Goal: Check status

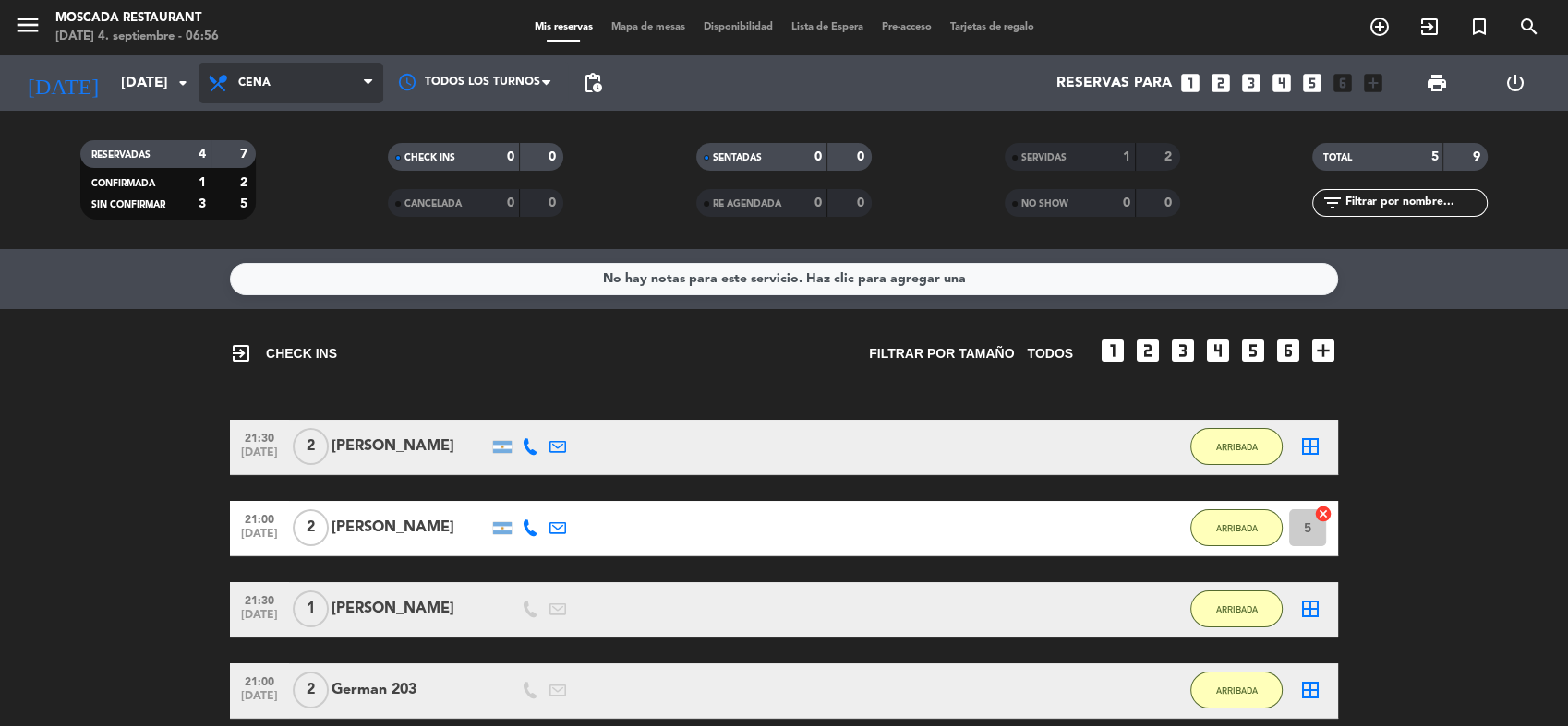
click at [298, 78] on span "Cena" at bounding box center [291, 83] width 184 height 41
click at [325, 164] on div "menu Moscada Restaurant [DATE] 4. septiembre - 06:56 Mis reservas Mapa de mesas…" at bounding box center [784, 124] width 1568 height 249
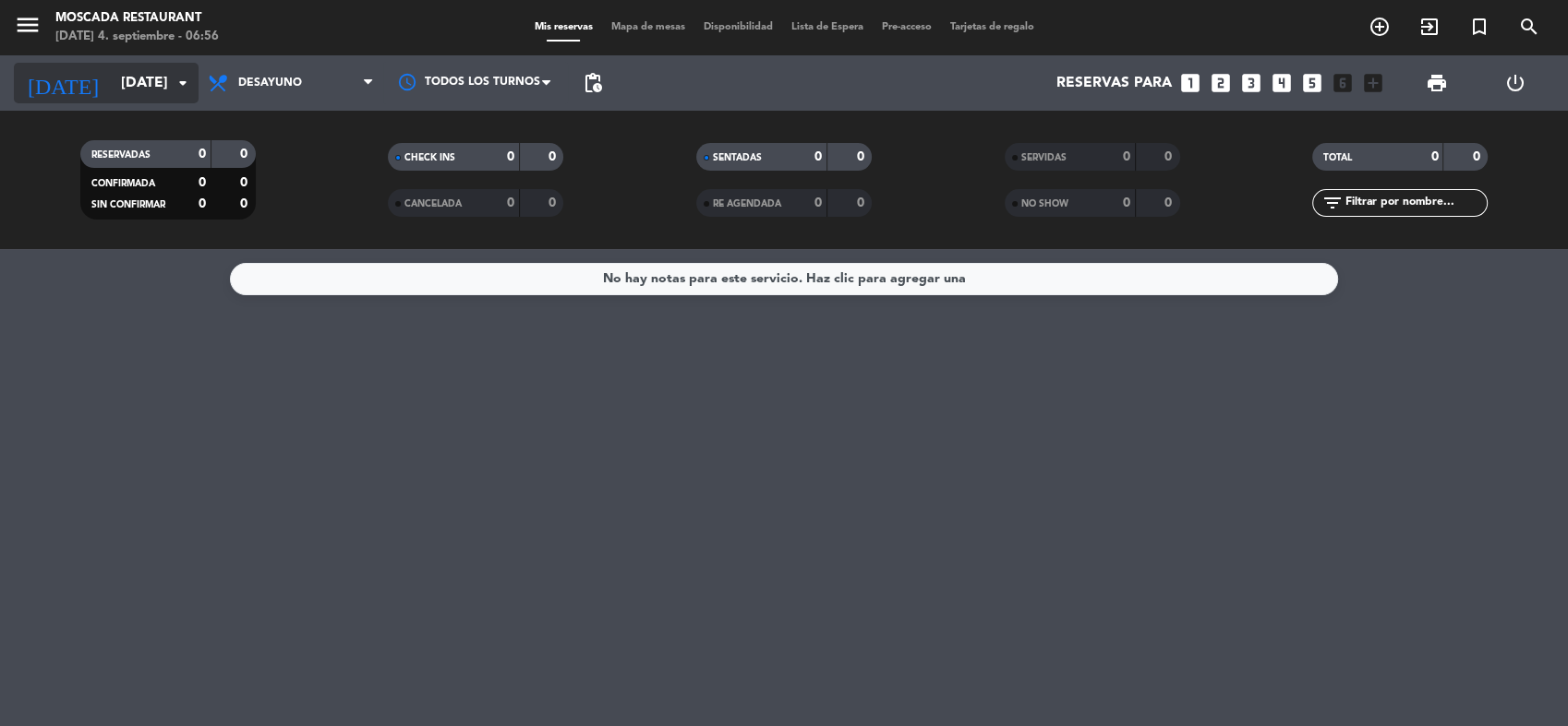
click at [131, 85] on input "[DATE]" at bounding box center [209, 84] width 195 height 36
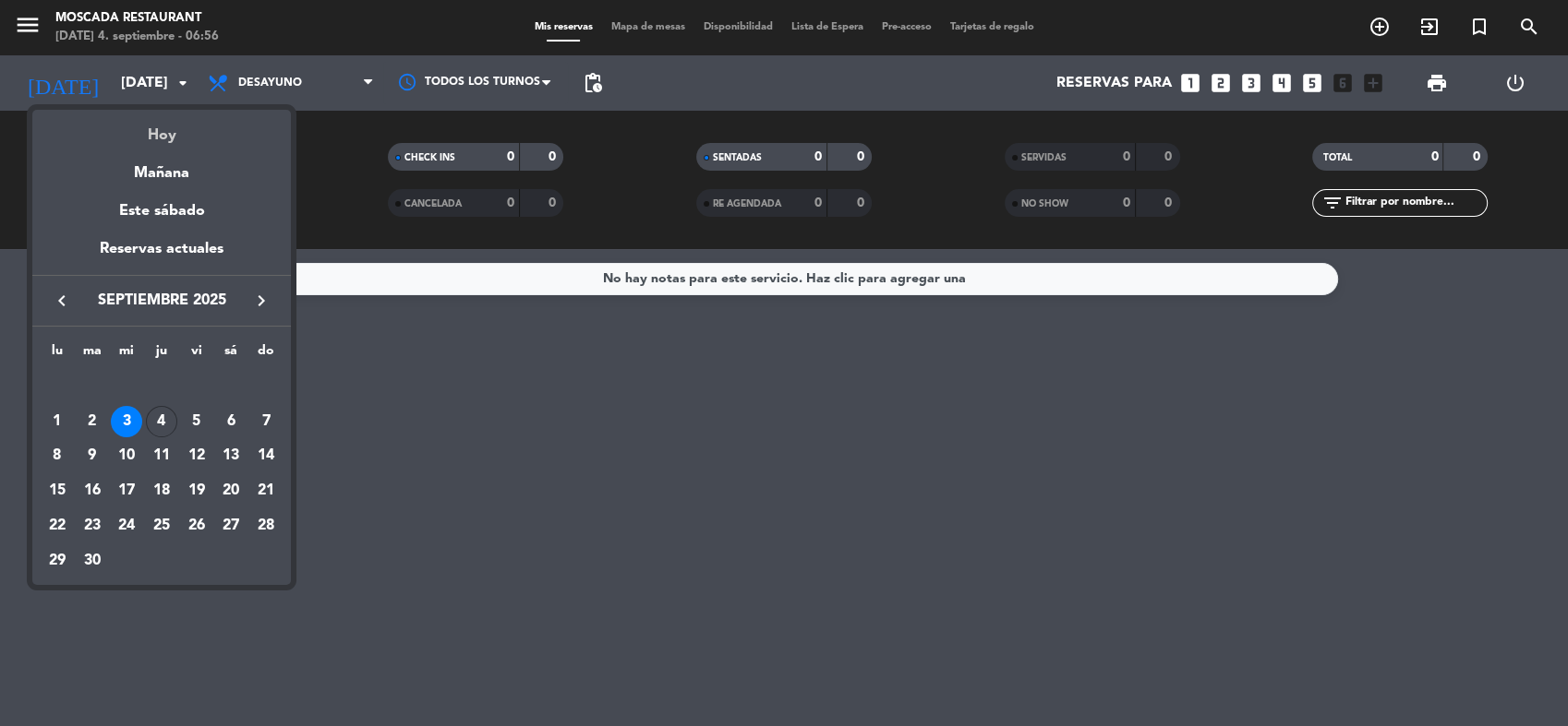
click at [150, 140] on div "Hoy" at bounding box center [162, 129] width 259 height 38
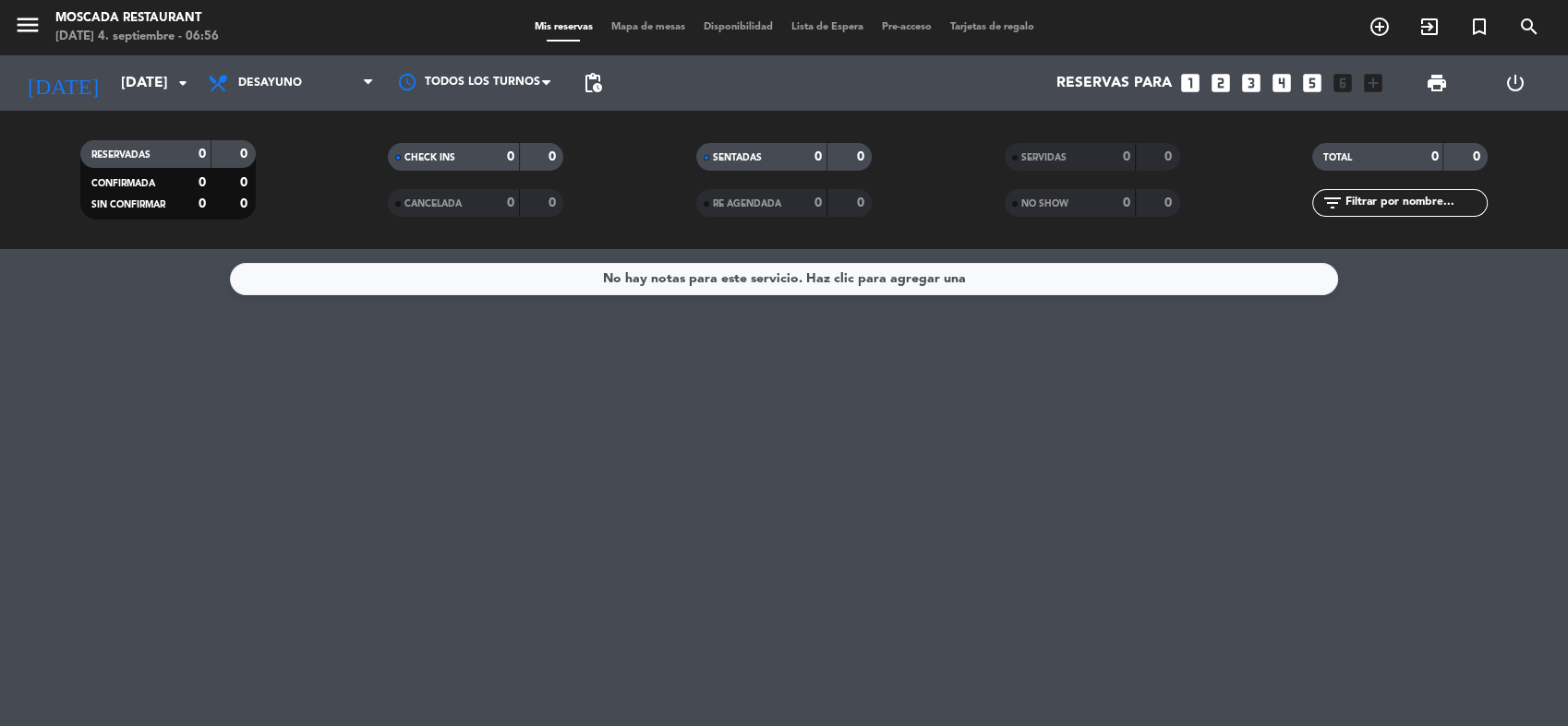
type input "[DEMOGRAPHIC_DATA][DATE]"
click at [150, 140] on div "RESERVADAS 0 0 CONFIRMADA 0 0 SIN CONFIRMAR 0 0" at bounding box center [168, 180] width 308 height 102
click at [260, 77] on span "Desayuno" at bounding box center [270, 84] width 64 height 13
click at [281, 211] on div "menu Moscada Restaurant [DATE] 4. septiembre - 06:56 Mis reservas Mapa de mesas…" at bounding box center [784, 124] width 1568 height 249
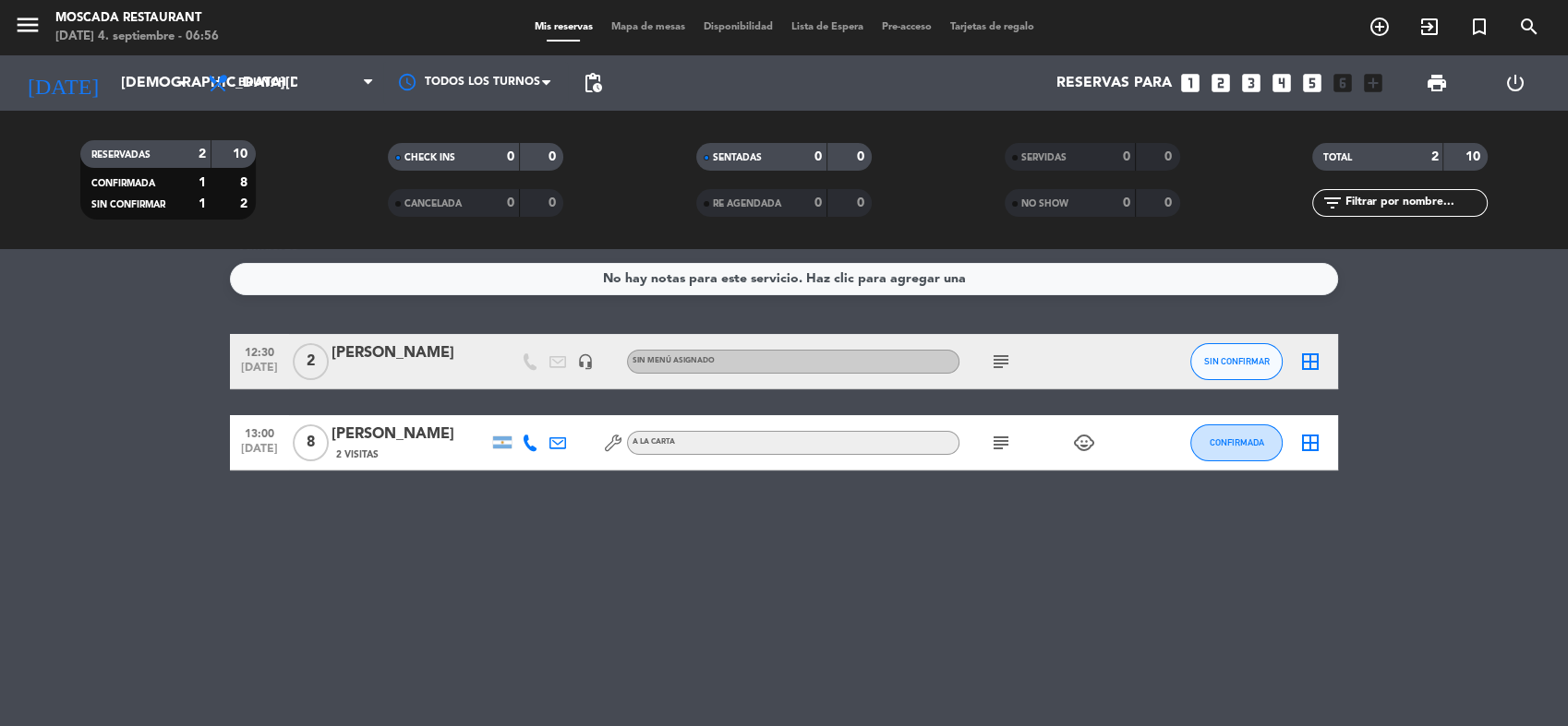
click at [987, 446] on span "subject" at bounding box center [1000, 443] width 28 height 22
click at [1004, 443] on icon "subject" at bounding box center [1000, 443] width 22 height 22
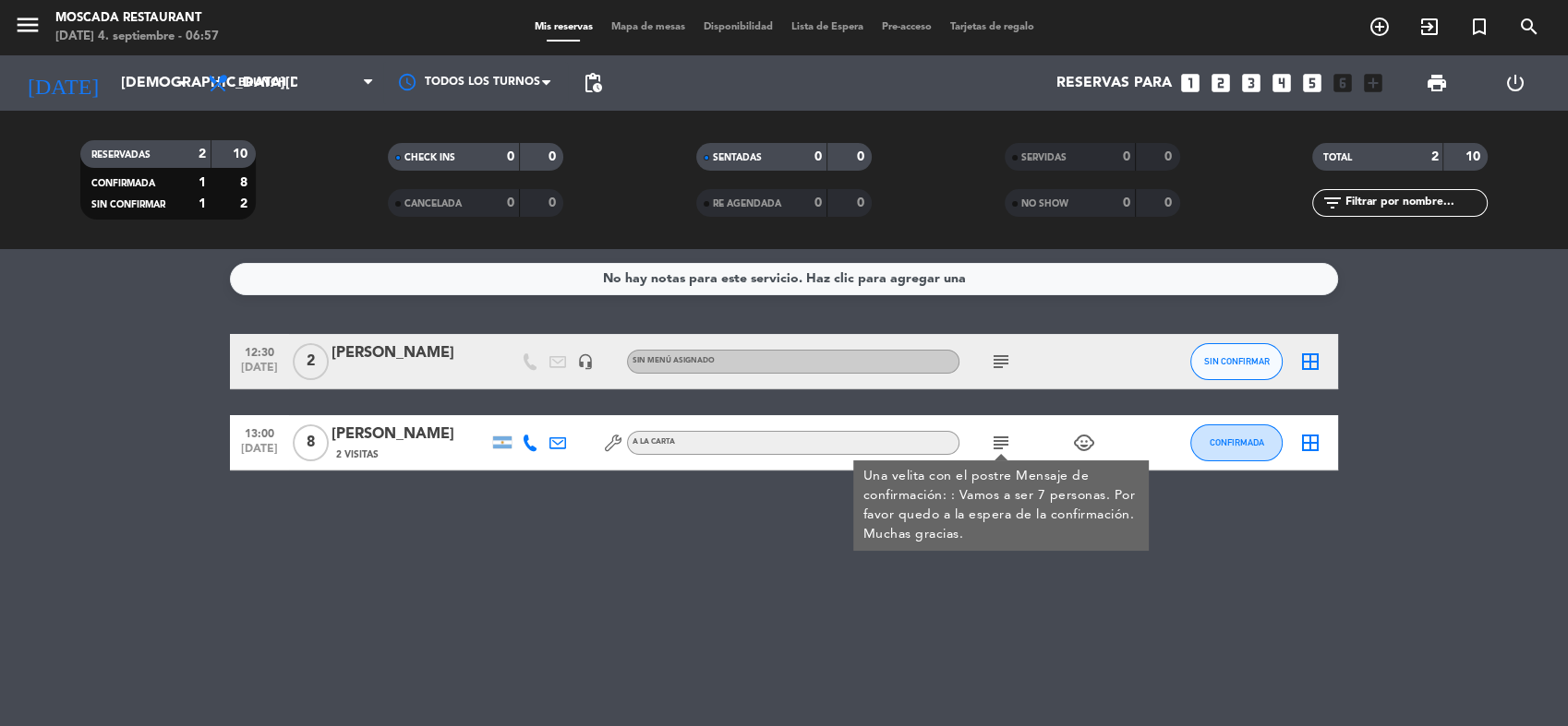
click at [389, 502] on div "No hay notas para este servicio. Haz clic para agregar una 12:30 [DATE] 2 [PERS…" at bounding box center [784, 487] width 1568 height 477
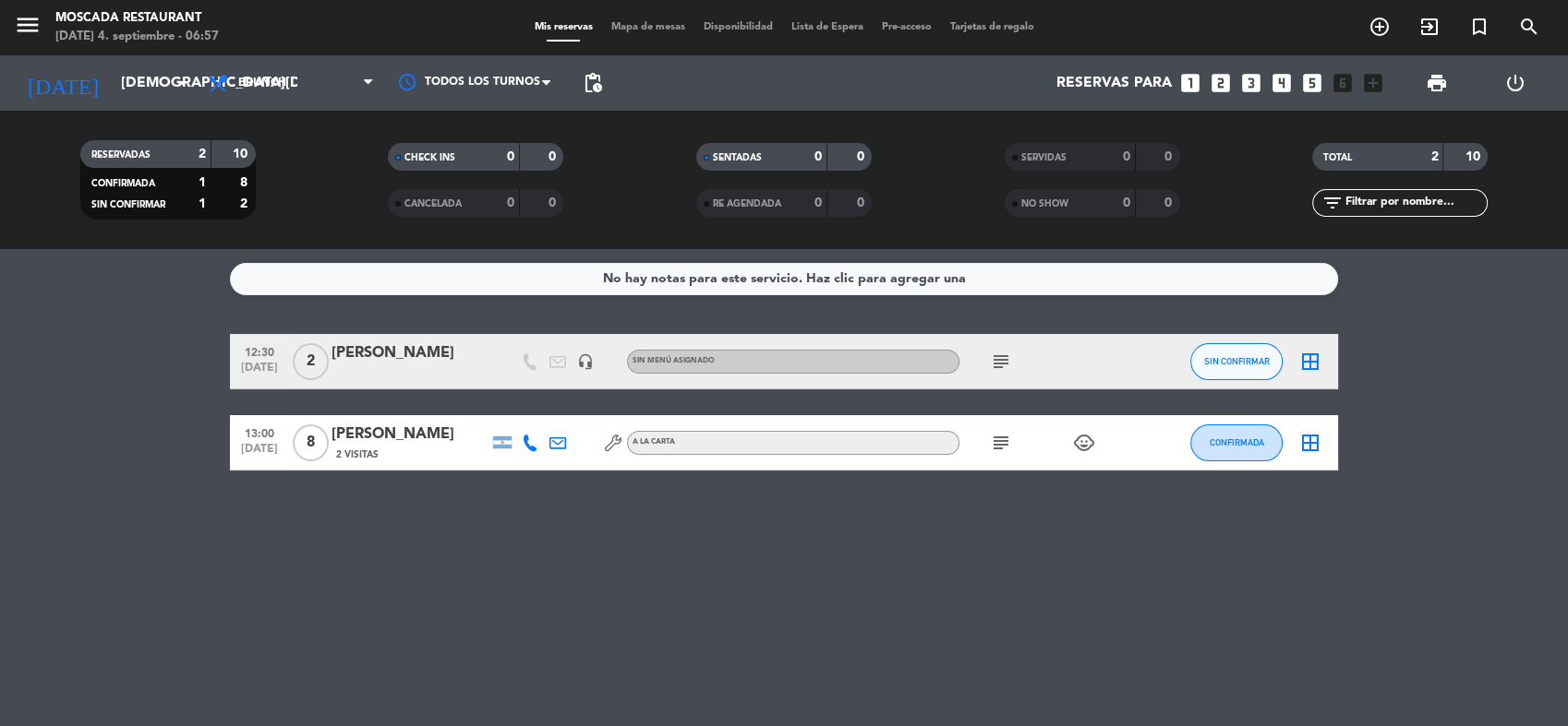
click at [1005, 364] on icon "subject" at bounding box center [1000, 361] width 22 height 22
click at [972, 508] on div "No hay notas para este servicio. Haz clic para agregar una 12:30 [DATE] 2 [PERS…" at bounding box center [784, 487] width 1568 height 477
click at [255, 80] on span "Brunch" at bounding box center [262, 84] width 48 height 13
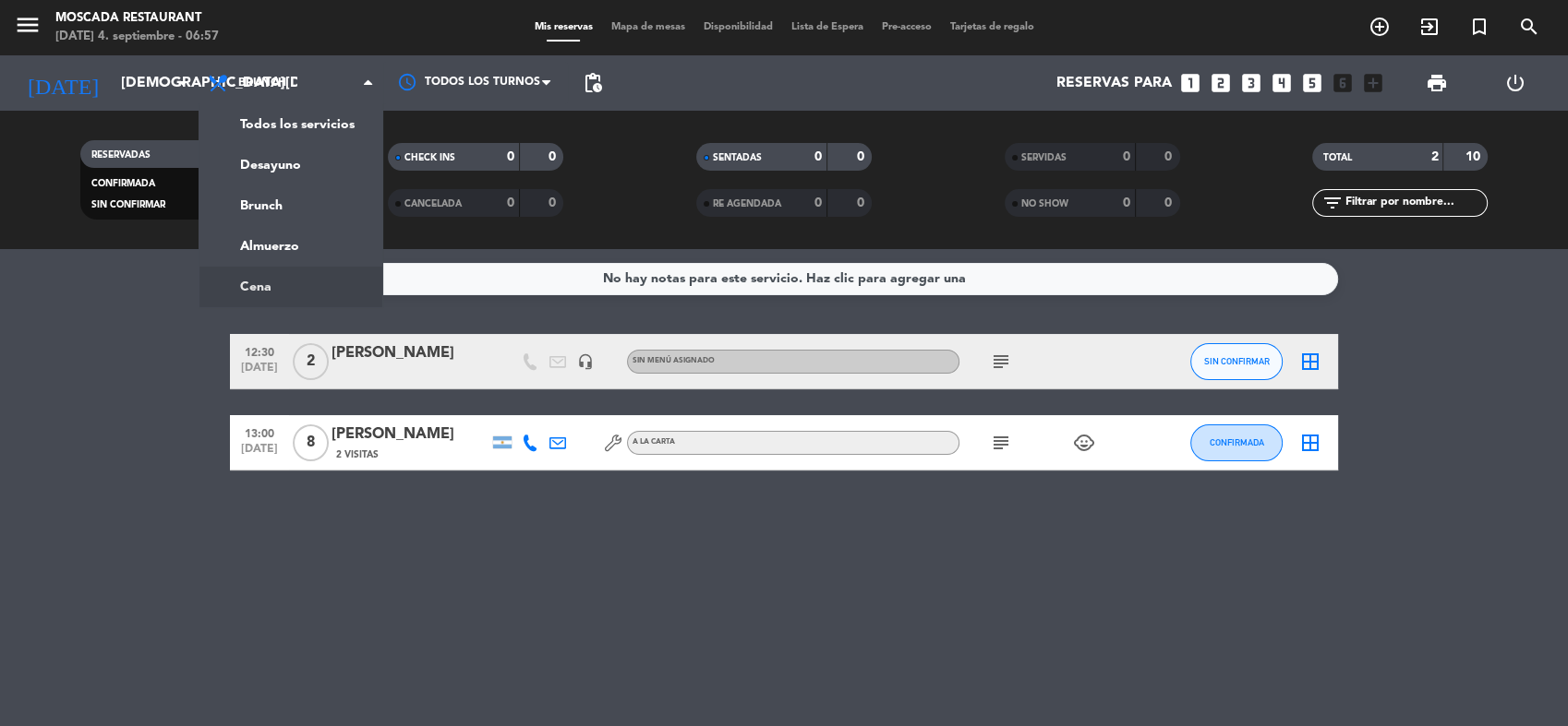
drag, startPoint x: 310, startPoint y: 568, endPoint x: 337, endPoint y: 561, distance: 27.9
click at [320, 564] on div "No hay notas para este servicio. Haz clic para agregar una 12:30 [DATE] 2 [PERS…" at bounding box center [784, 487] width 1568 height 477
